Goal: Information Seeking & Learning: Learn about a topic

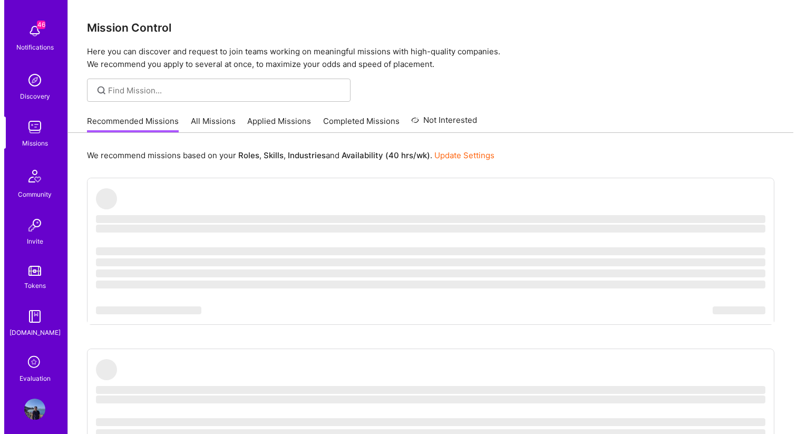
scroll to position [47, 0]
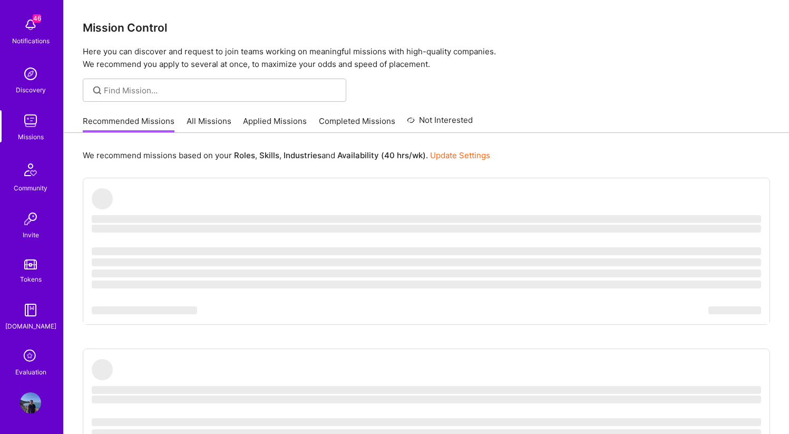
click at [33, 359] on icon at bounding box center [31, 356] width 20 height 20
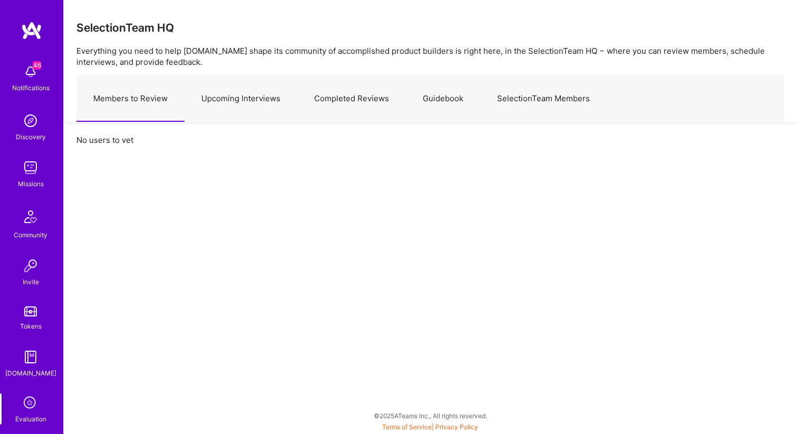
click at [223, 92] on link "Upcoming Interviews" at bounding box center [240, 99] width 113 height 46
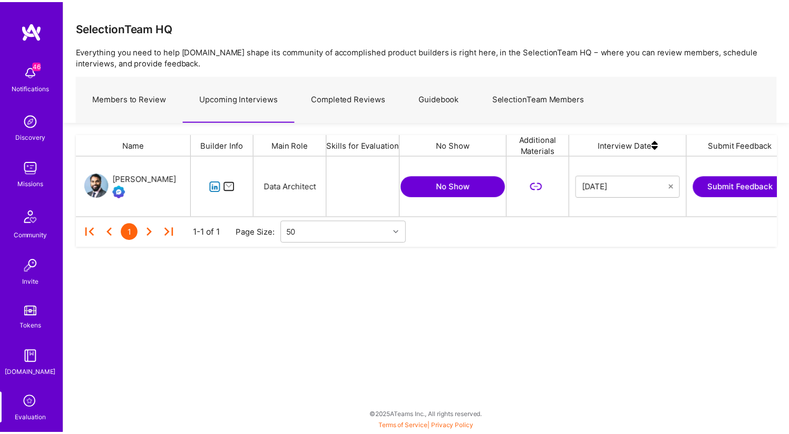
scroll to position [53, 700]
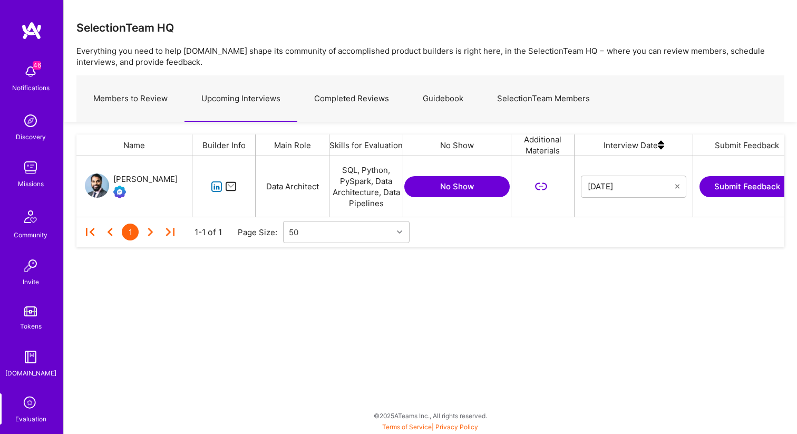
click at [736, 185] on button "Submit Feedback" at bounding box center [746, 186] width 95 height 21
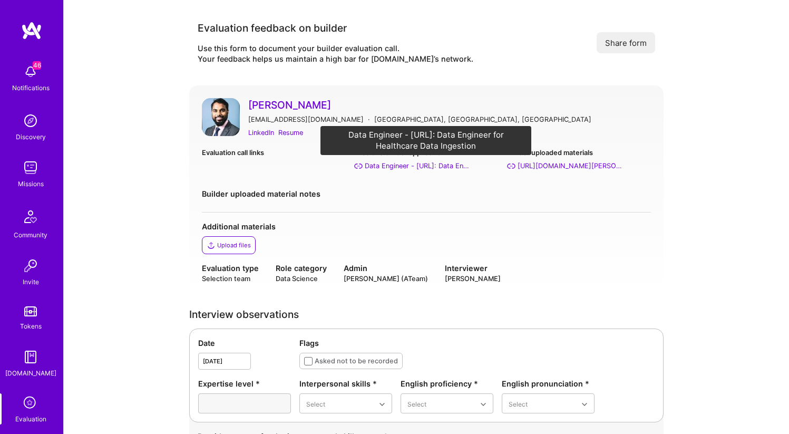
click at [440, 168] on div "Data Engineer - [URL]: Data Engineer for Healthcare Data Ingestion" at bounding box center [417, 165] width 105 height 11
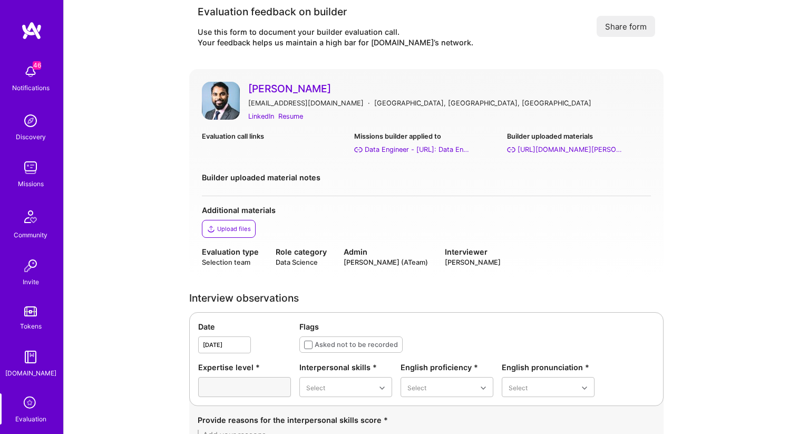
scroll to position [16, 0]
click at [267, 120] on div "LinkedIn" at bounding box center [261, 116] width 26 height 11
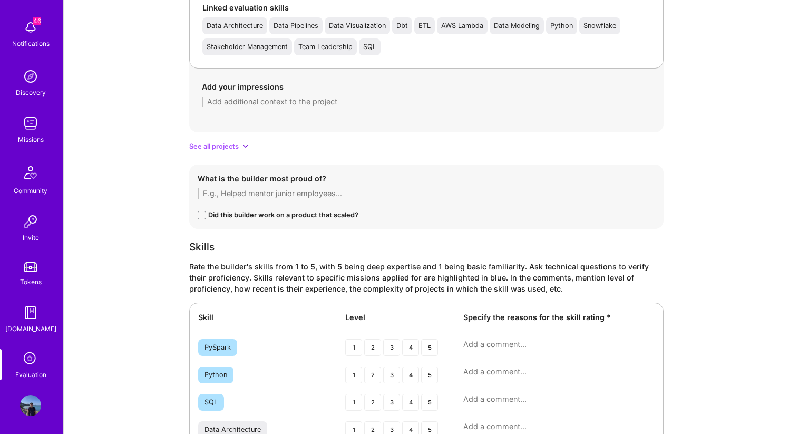
scroll to position [47, 0]
click at [34, 356] on icon at bounding box center [31, 356] width 20 height 20
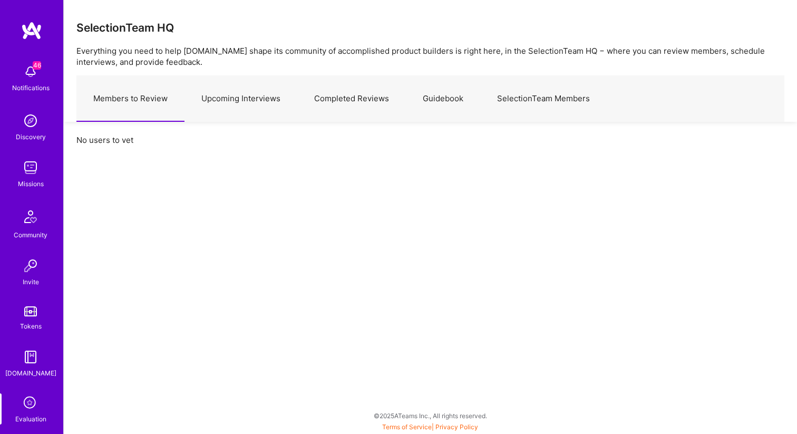
click at [265, 102] on link "Upcoming Interviews" at bounding box center [240, 99] width 113 height 46
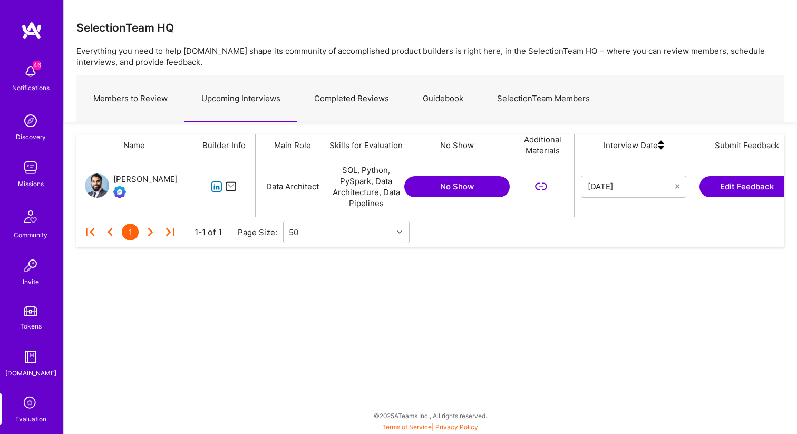
scroll to position [0, 133]
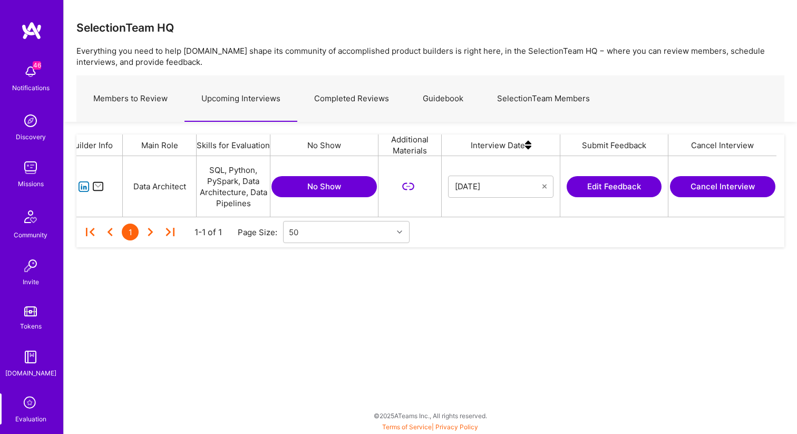
click at [712, 186] on button "Cancel Interview" at bounding box center [722, 186] width 105 height 21
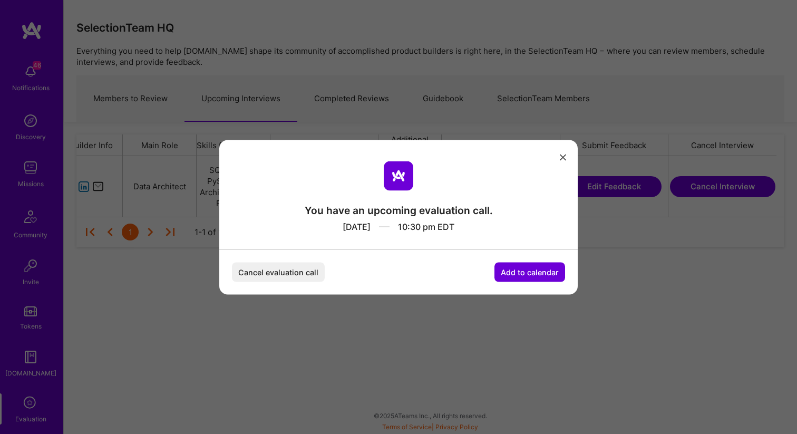
click at [297, 274] on button "Cancel evaluation call" at bounding box center [278, 271] width 93 height 19
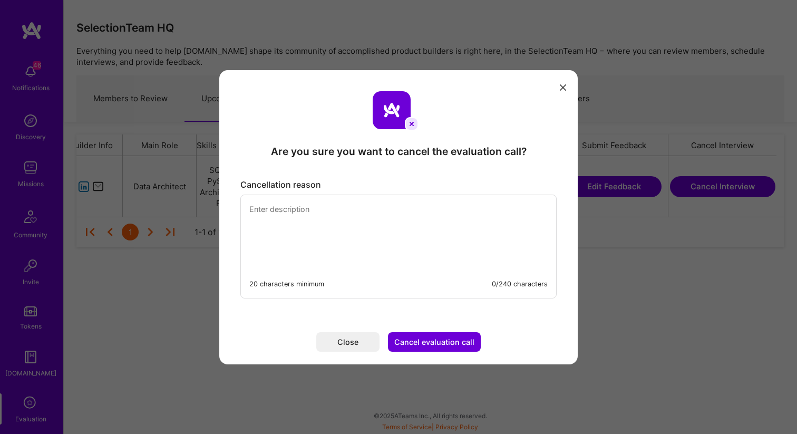
click at [395, 223] on textarea "modal" at bounding box center [398, 231] width 315 height 72
type textarea "Sorry. I have something booked at this time. Can I get this rescheduled?"
drag, startPoint x: 454, startPoint y: 329, endPoint x: 454, endPoint y: 337, distance: 8.4
click at [453, 329] on div "Close Cancel evaluation call" at bounding box center [399, 341] width 190 height 45
click at [454, 339] on button "Cancel evaluation call" at bounding box center [434, 341] width 93 height 19
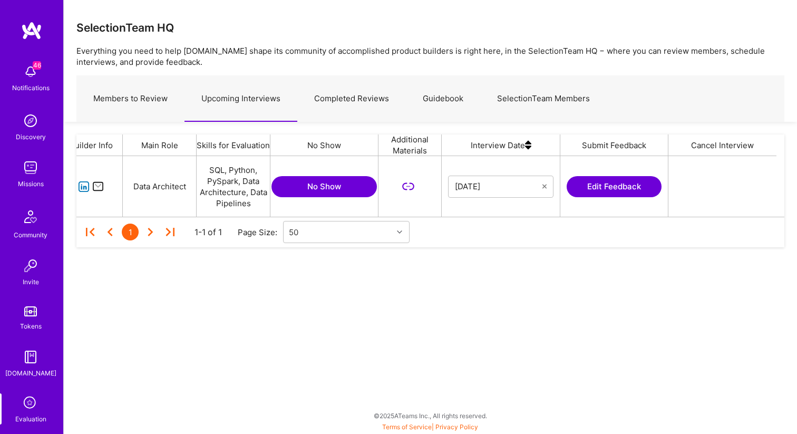
click at [465, 77] on link "Guidebook" at bounding box center [443, 99] width 74 height 46
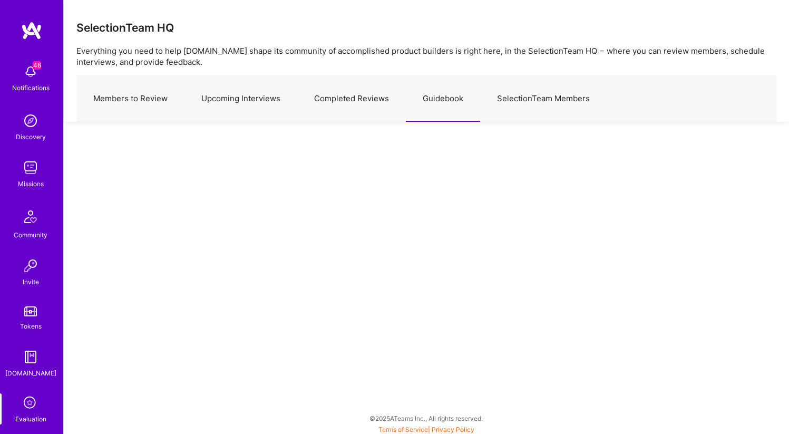
click at [137, 91] on link "Members to Review" at bounding box center [130, 99] width 108 height 46
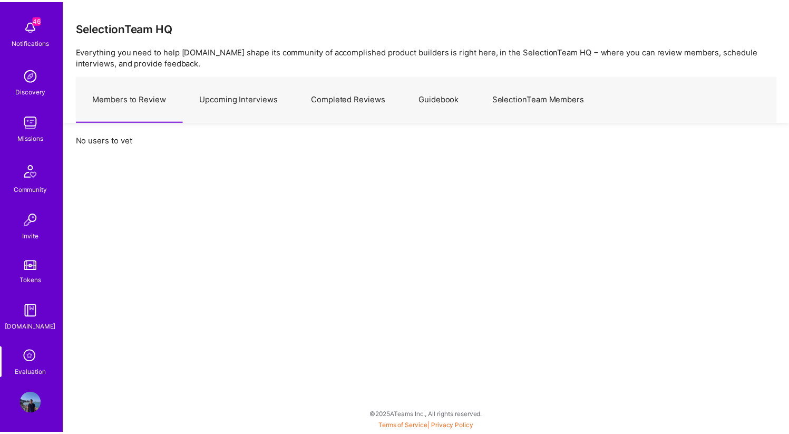
scroll to position [45, 0]
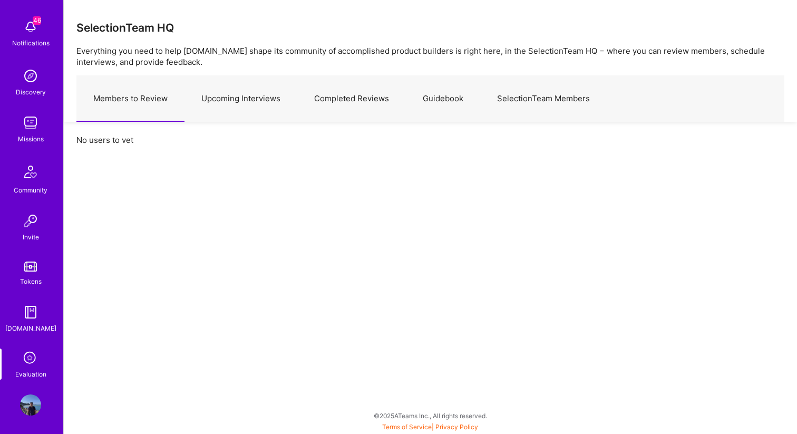
click at [34, 136] on div "Missions" at bounding box center [31, 138] width 26 height 11
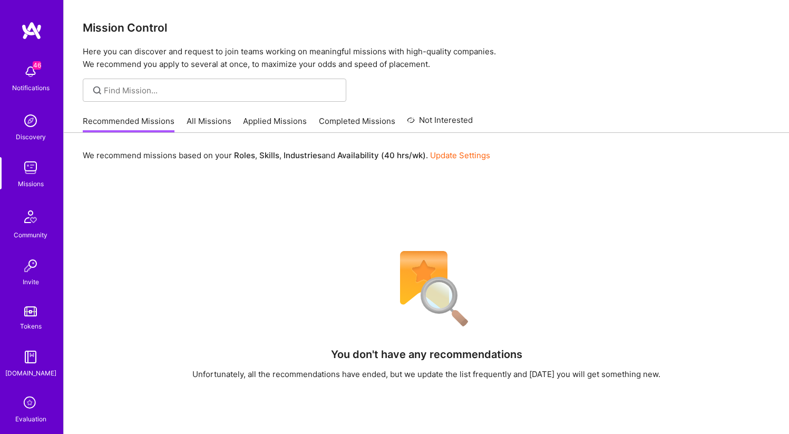
click at [216, 121] on link "All Missions" at bounding box center [209, 123] width 45 height 17
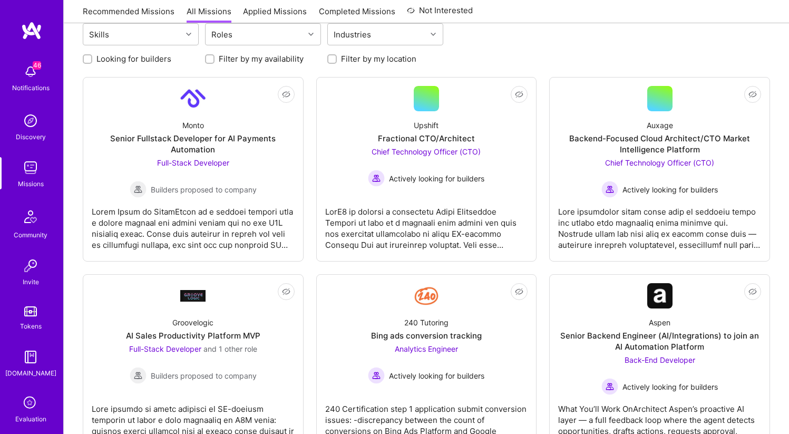
scroll to position [144, 0]
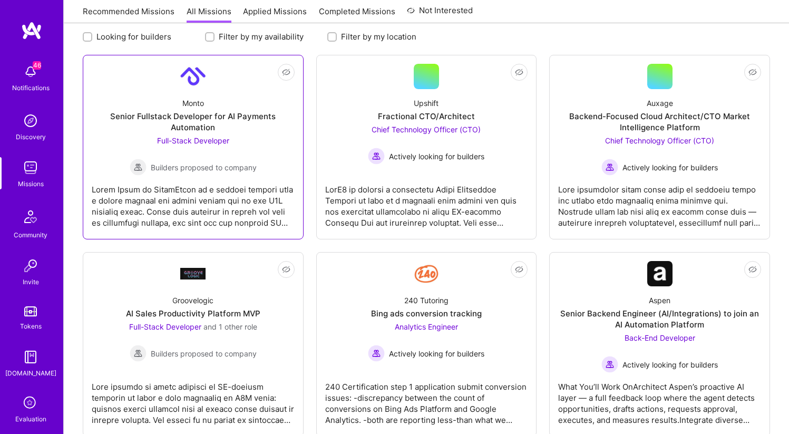
click at [210, 115] on div "Senior Fullstack Developer for AI Payments Automation" at bounding box center [193, 122] width 203 height 22
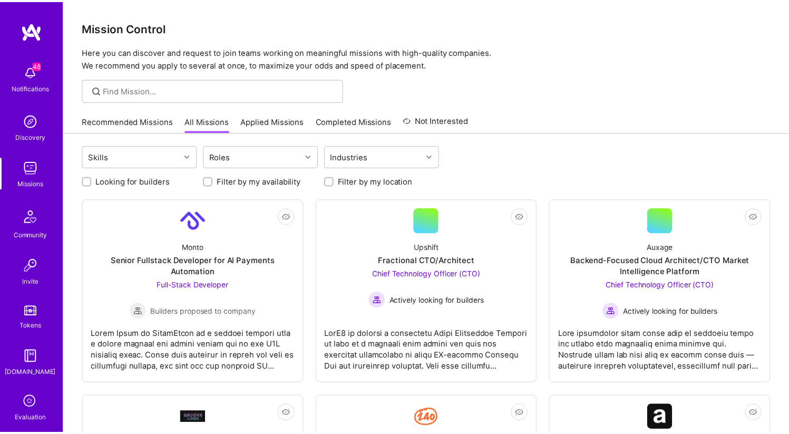
scroll to position [144, 0]
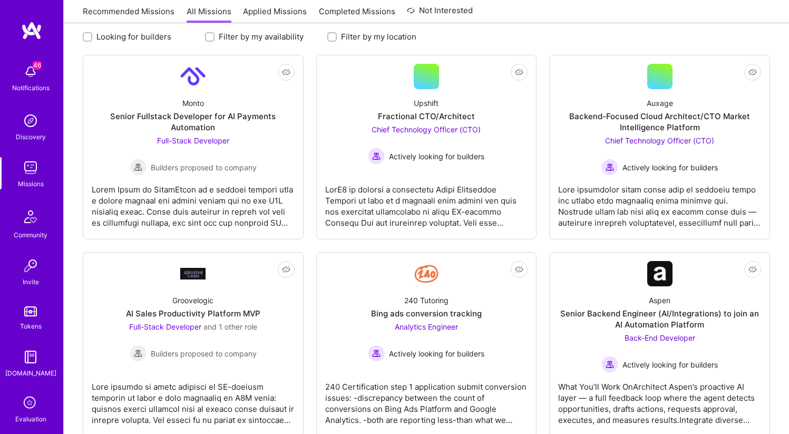
click at [257, 34] on label "Filter by my availability" at bounding box center [261, 36] width 85 height 11
click at [214, 34] on input "Filter by my availability" at bounding box center [210, 37] width 7 height 7
checkbox input "true"
click at [356, 34] on label "Filter by my location" at bounding box center [378, 36] width 75 height 11
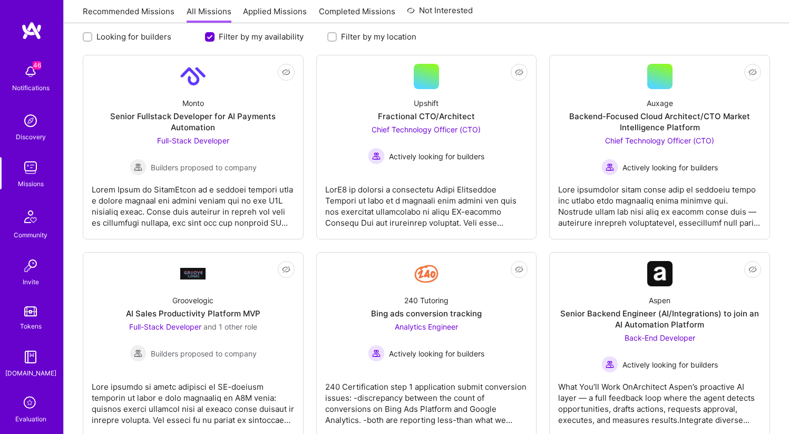
click at [337, 34] on input "Filter by my location" at bounding box center [332, 37] width 7 height 7
checkbox input "true"
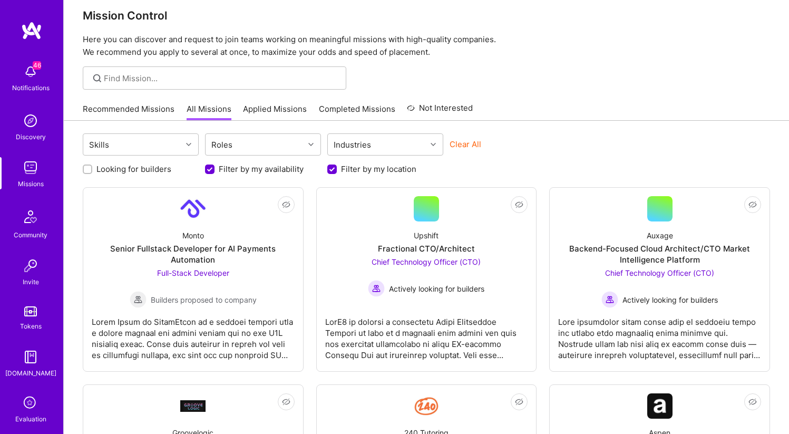
scroll to position [14, 0]
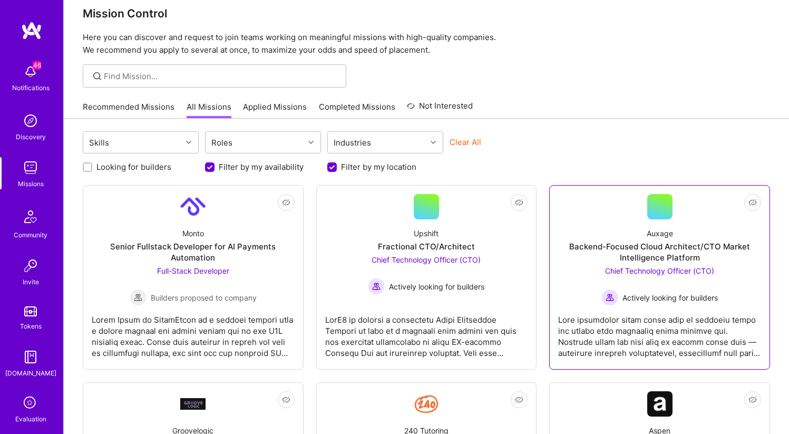
click at [620, 236] on div "Auxage Backend-Focused Cloud Architect/CTO Market Intelligence Platform Chief T…" at bounding box center [659, 262] width 203 height 86
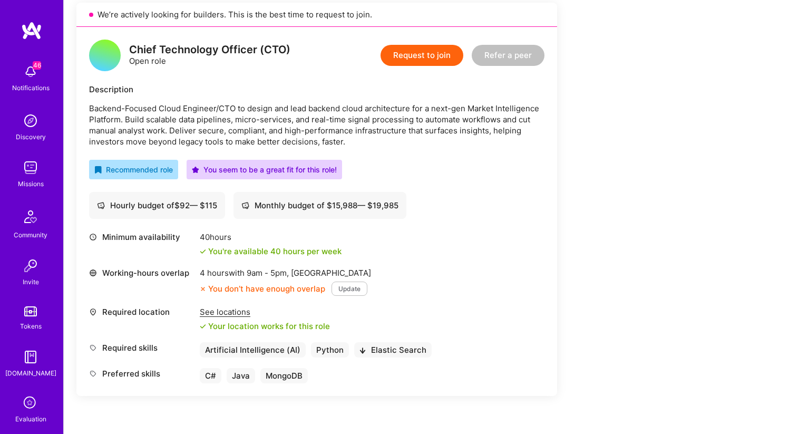
scroll to position [244, 0]
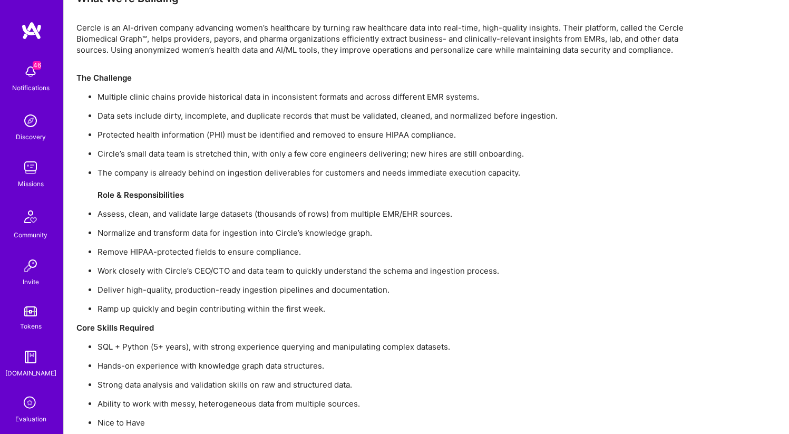
scroll to position [558, 0]
